Goal: Find contact information: Find contact information

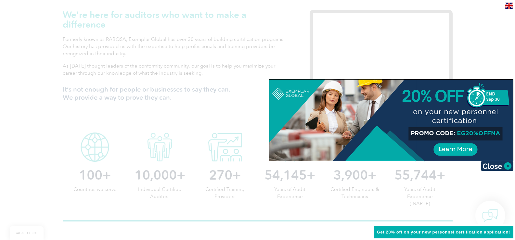
scroll to position [455, 0]
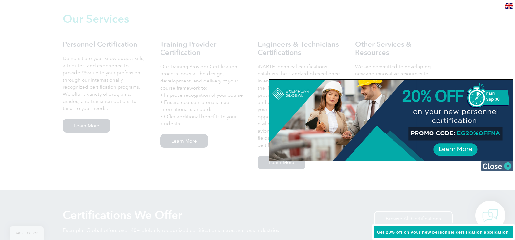
click at [509, 165] on img at bounding box center [497, 166] width 32 height 10
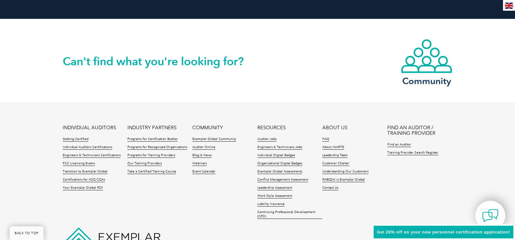
scroll to position [1540, 0]
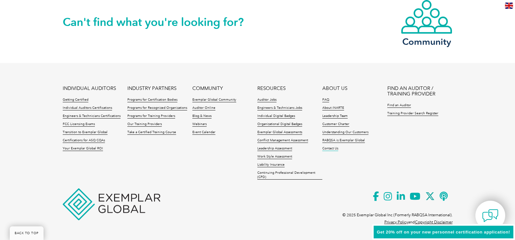
click at [334, 148] on link "Contact Us" at bounding box center [330, 149] width 16 height 5
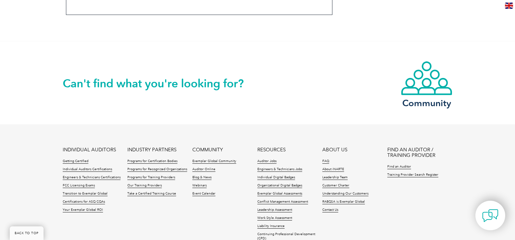
scroll to position [626, 0]
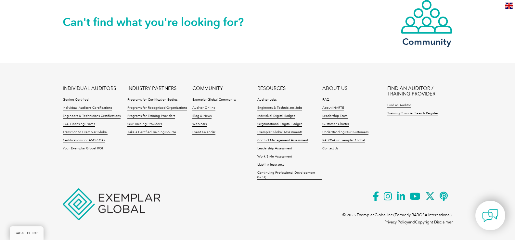
click at [391, 223] on link "Privacy Policy" at bounding box center [396, 222] width 24 height 5
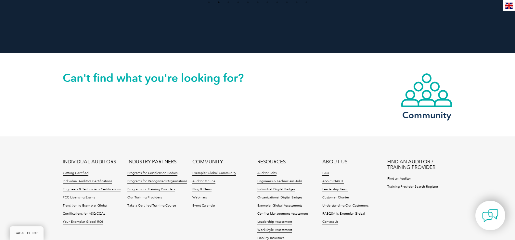
scroll to position [2205, 0]
